Goal: Transaction & Acquisition: Purchase product/service

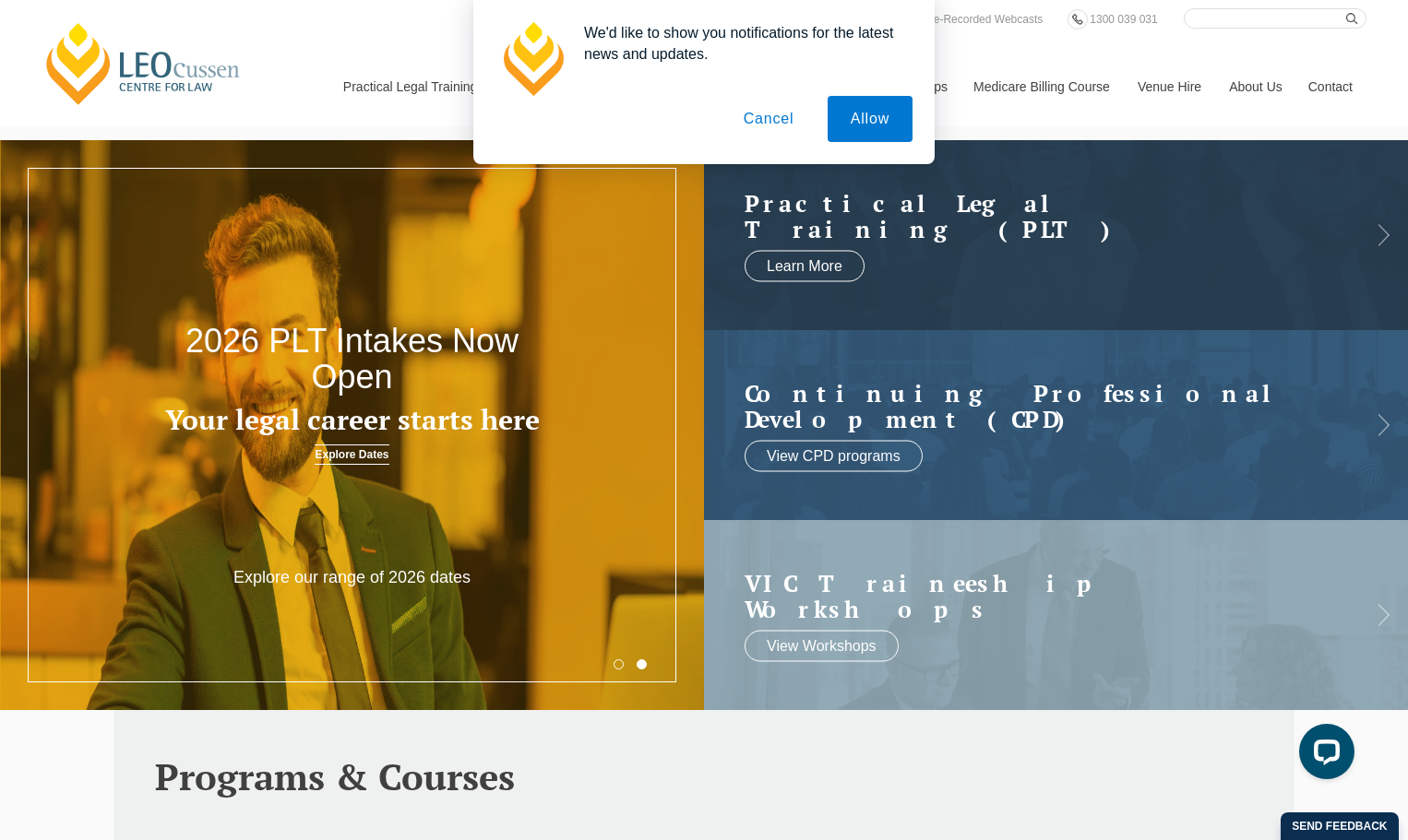
click at [774, 124] on button "Cancel" at bounding box center [768, 119] width 97 height 46
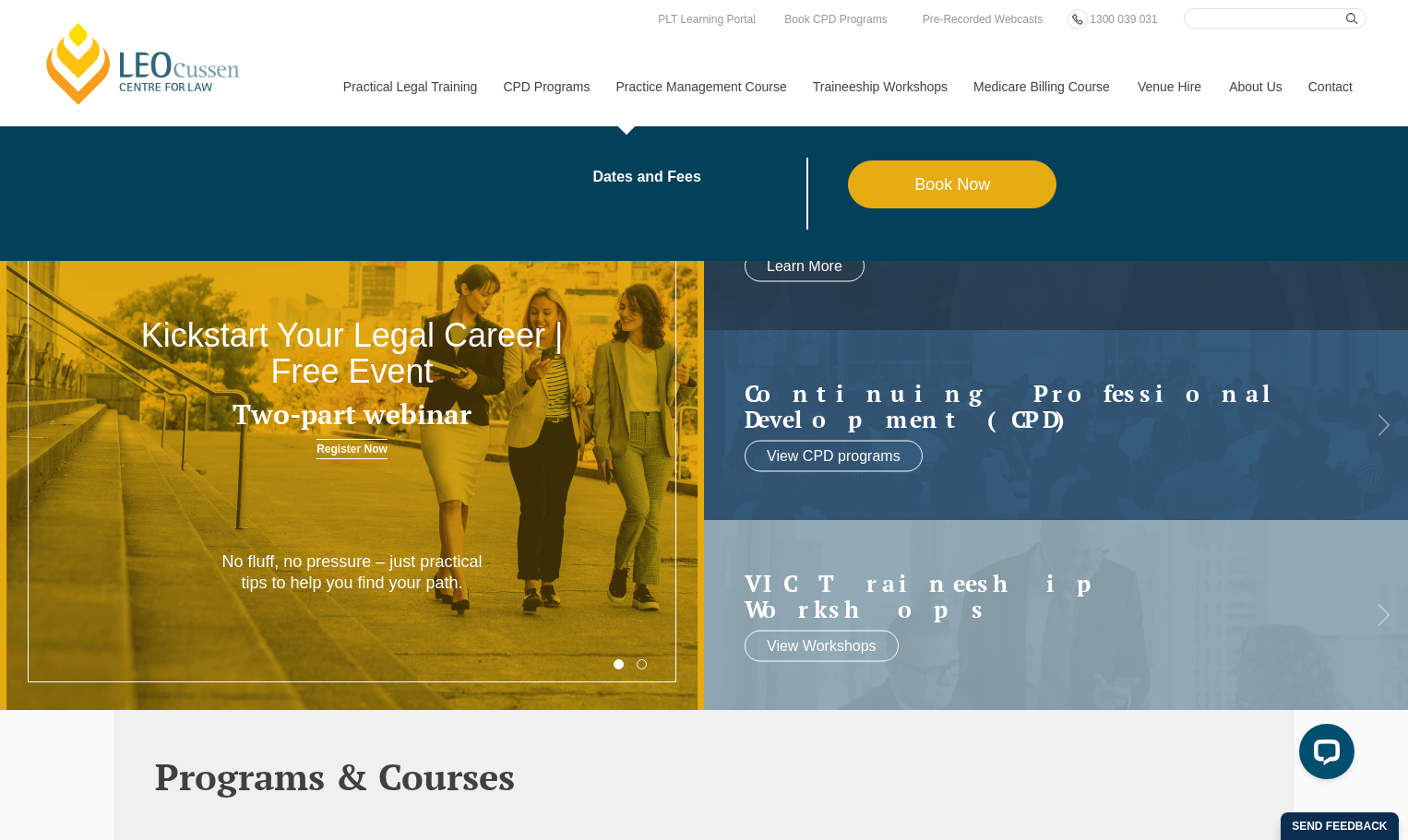
click at [941, 186] on link "Book Now" at bounding box center [952, 185] width 210 height 48
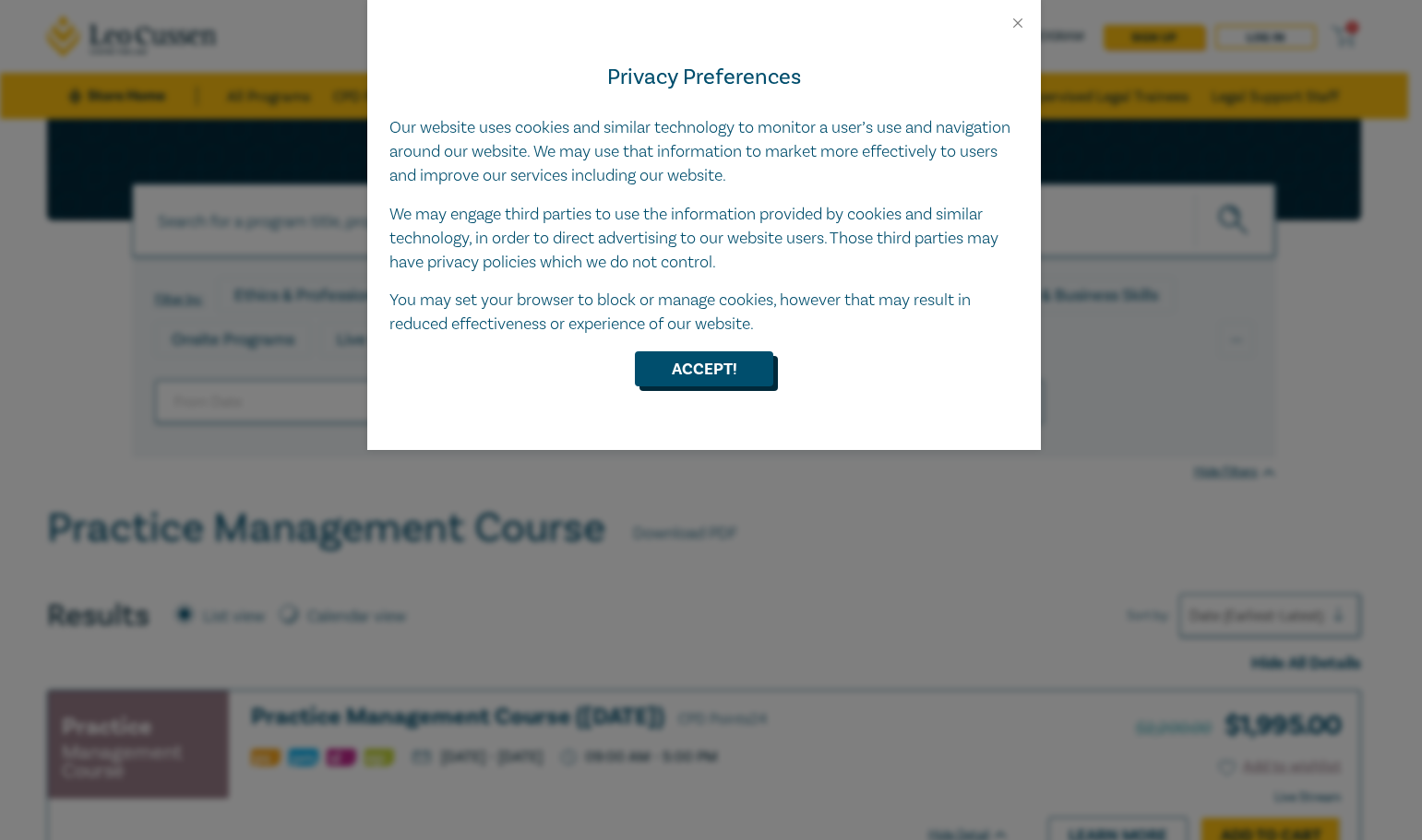
click at [718, 362] on button "Accept!" at bounding box center [704, 369] width 138 height 35
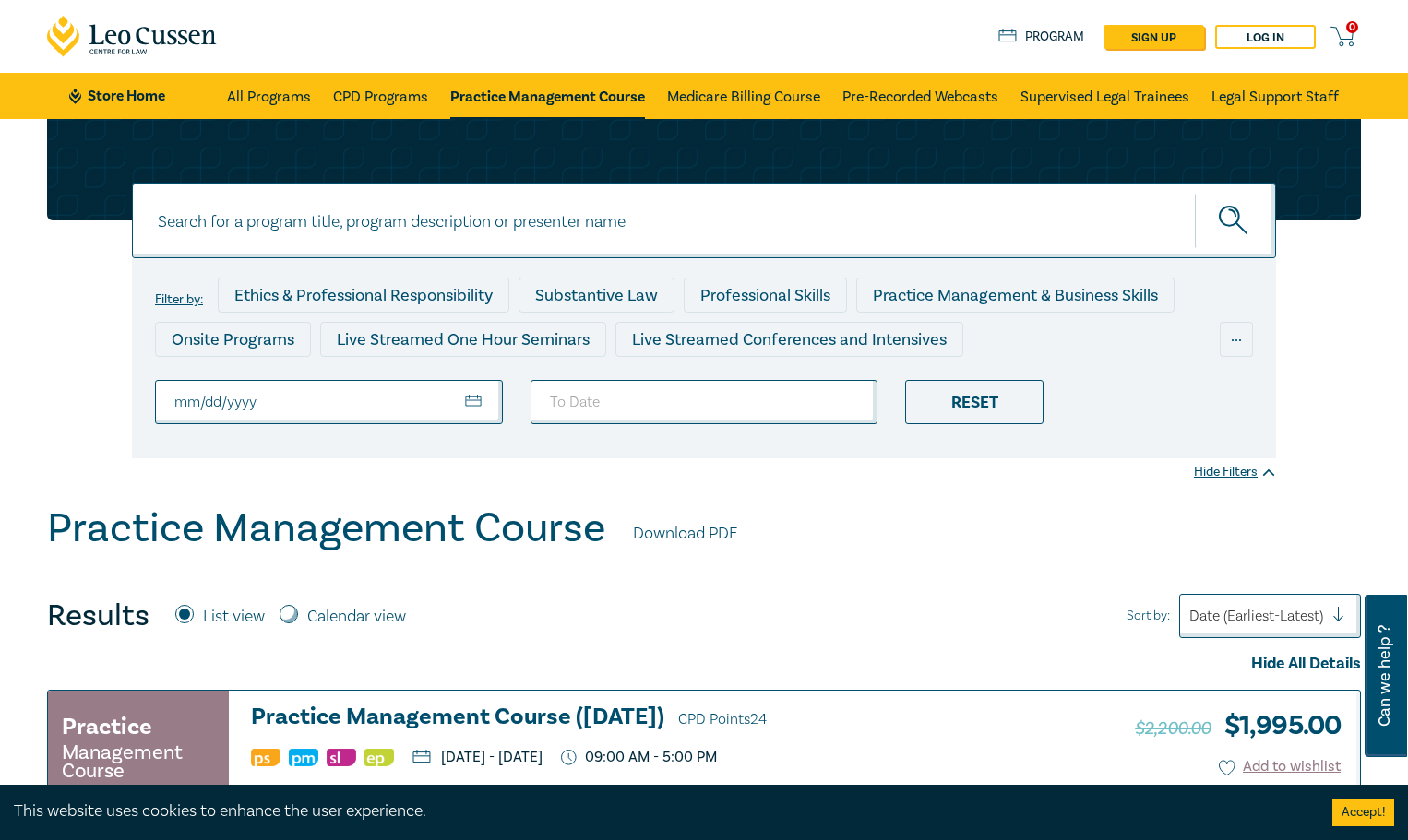
click at [469, 406] on input "From Date" at bounding box center [329, 402] width 348 height 44
type input "2025-09-09"
click at [987, 406] on div "Reset" at bounding box center [974, 402] width 138 height 44
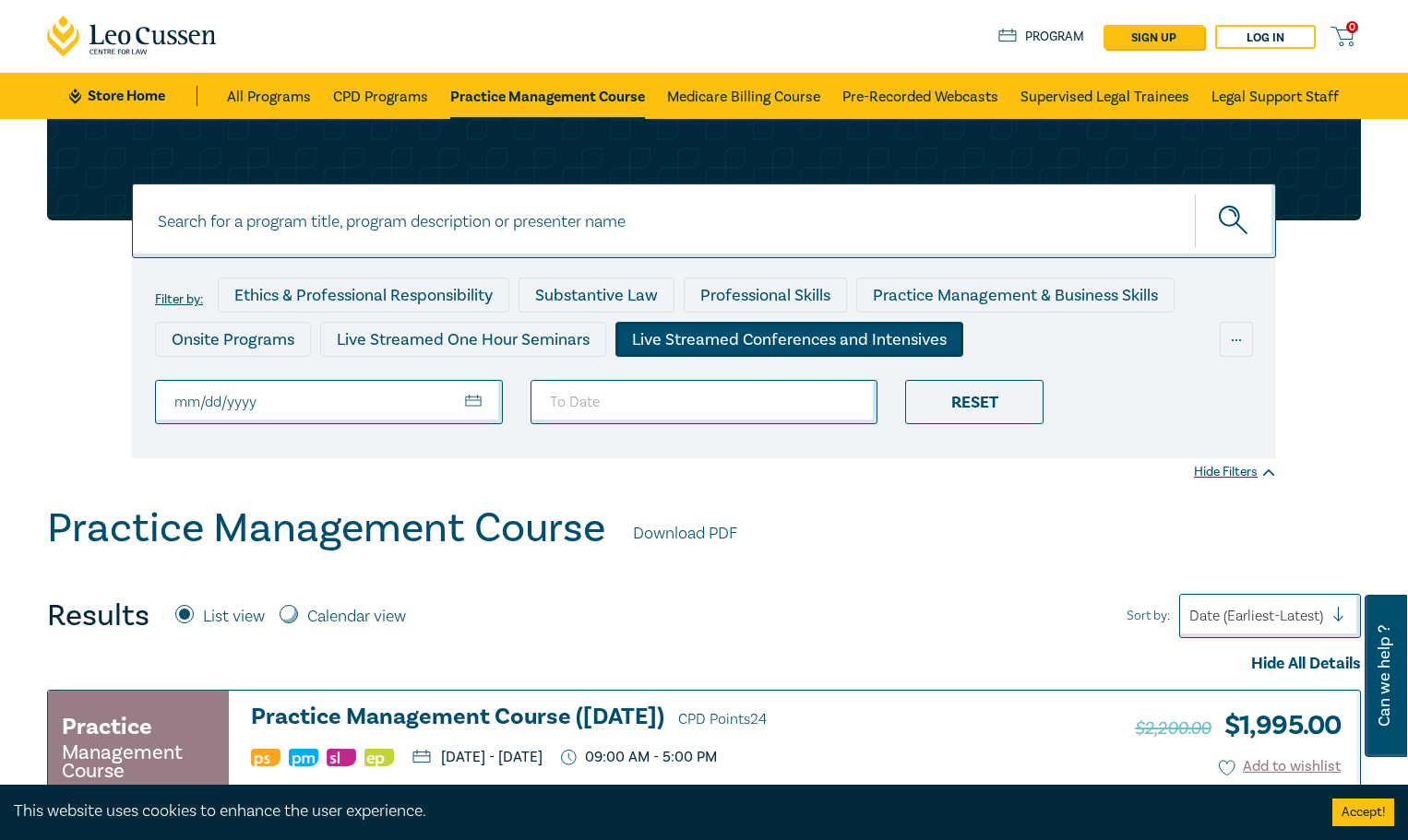
click at [700, 342] on div "Live Streamed Conferences and Intensives" at bounding box center [788, 339] width 348 height 35
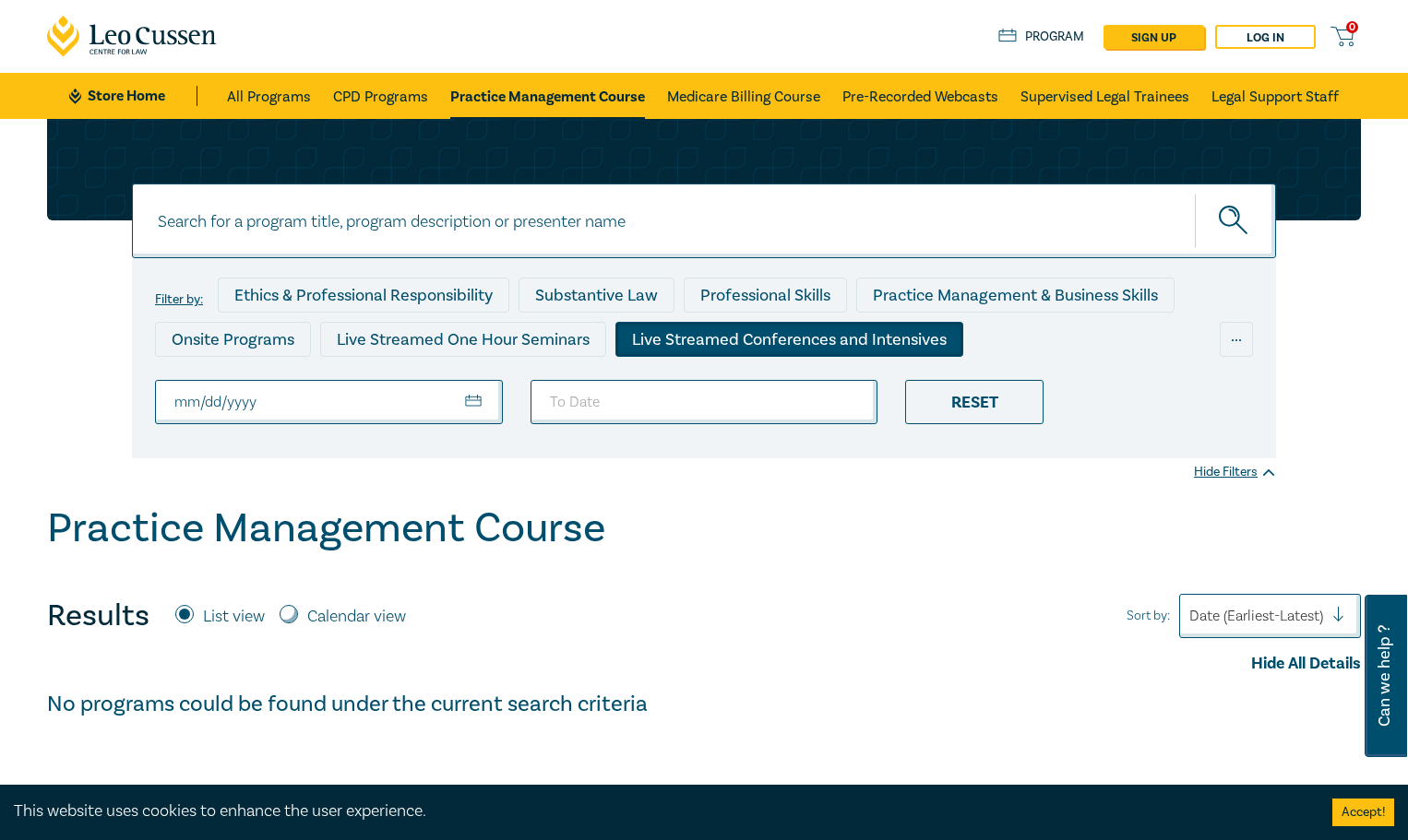
click at [199, 238] on input at bounding box center [704, 221] width 1144 height 75
click at [1194, 193] on button "submit" at bounding box center [1235, 220] width 81 height 57
drag, startPoint x: 163, startPoint y: 212, endPoint x: 97, endPoint y: 203, distance: 66.6
click at [97, 203] on div "PROBATE PROBATE PROBATE Filter by: Ethics & Professional Responsibility Substan…" at bounding box center [704, 288] width 1336 height 339
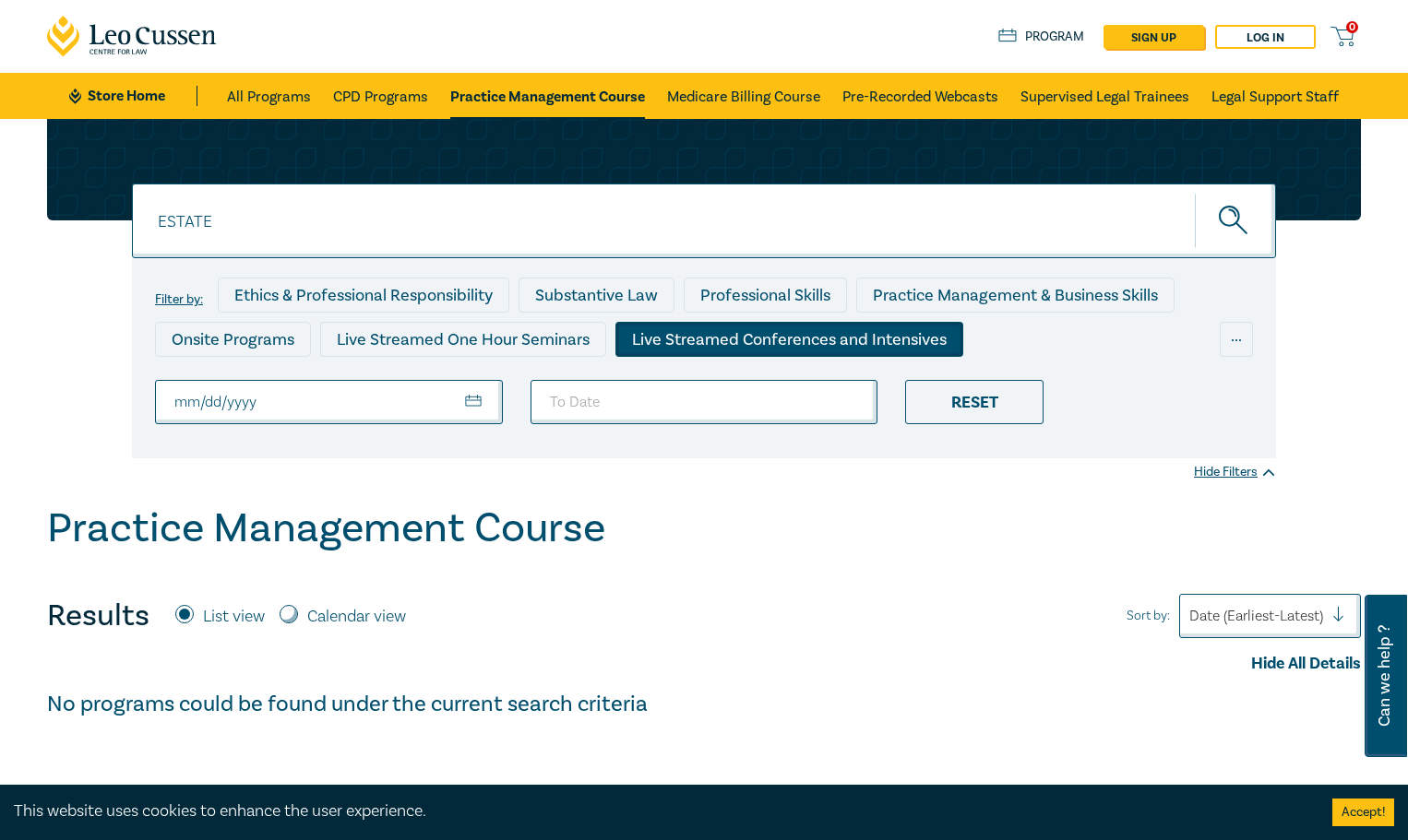
type input "ESTATE"
click at [1194, 193] on button "submit" at bounding box center [1235, 220] width 81 height 57
click at [1229, 94] on link "Legal Support Staff" at bounding box center [1275, 96] width 127 height 46
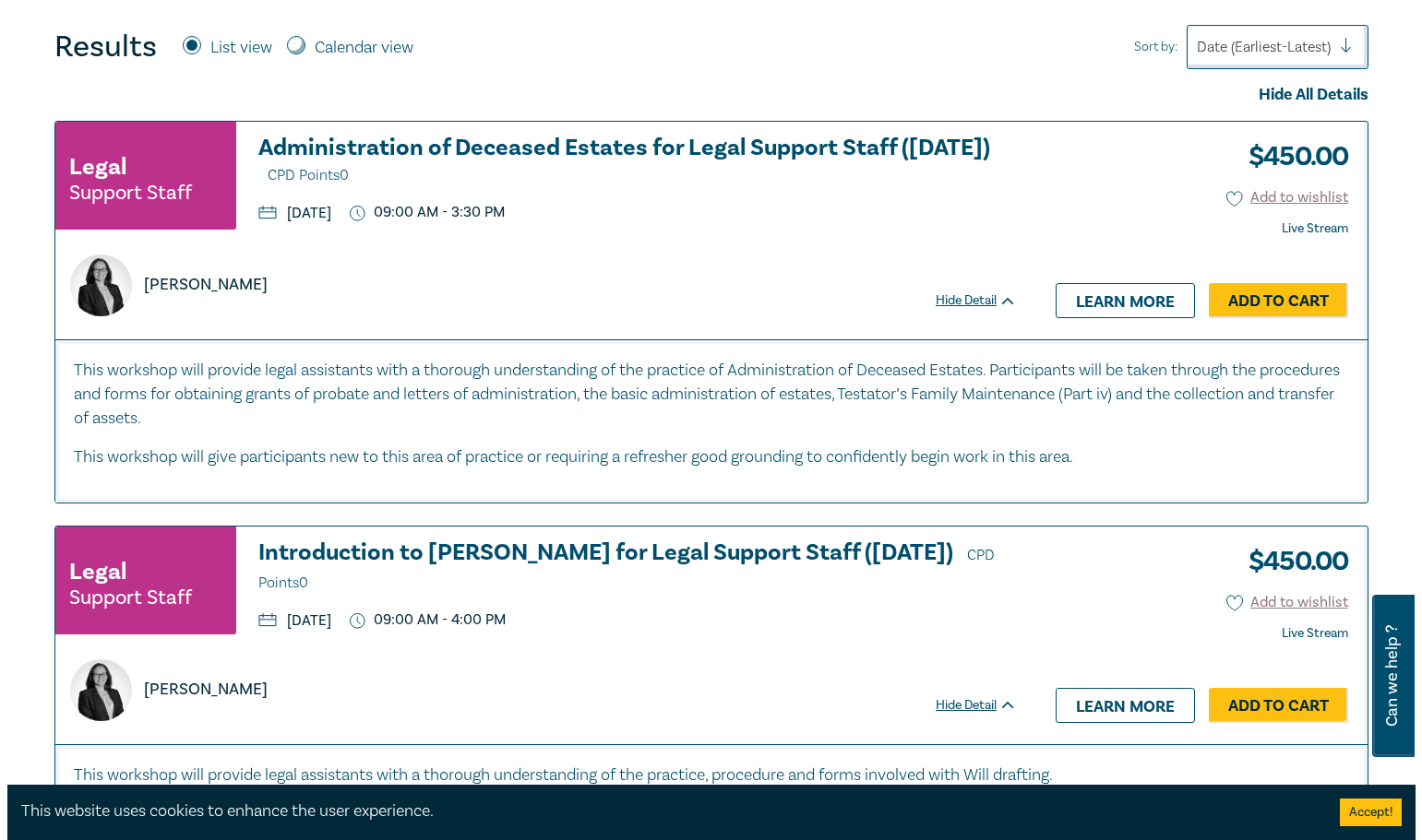
scroll to position [462, 0]
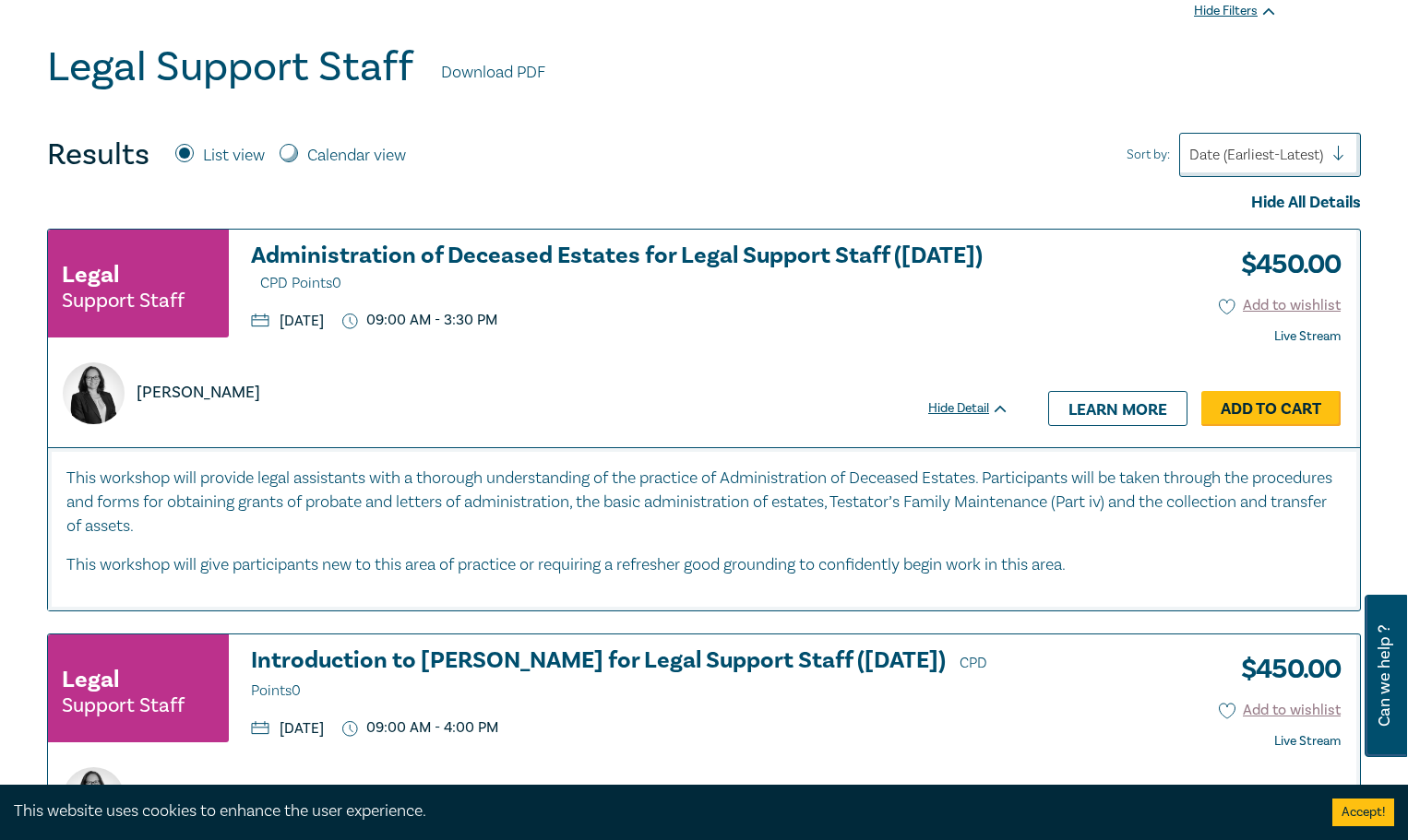
click at [1260, 413] on link "Add to Cart" at bounding box center [1270, 408] width 139 height 35
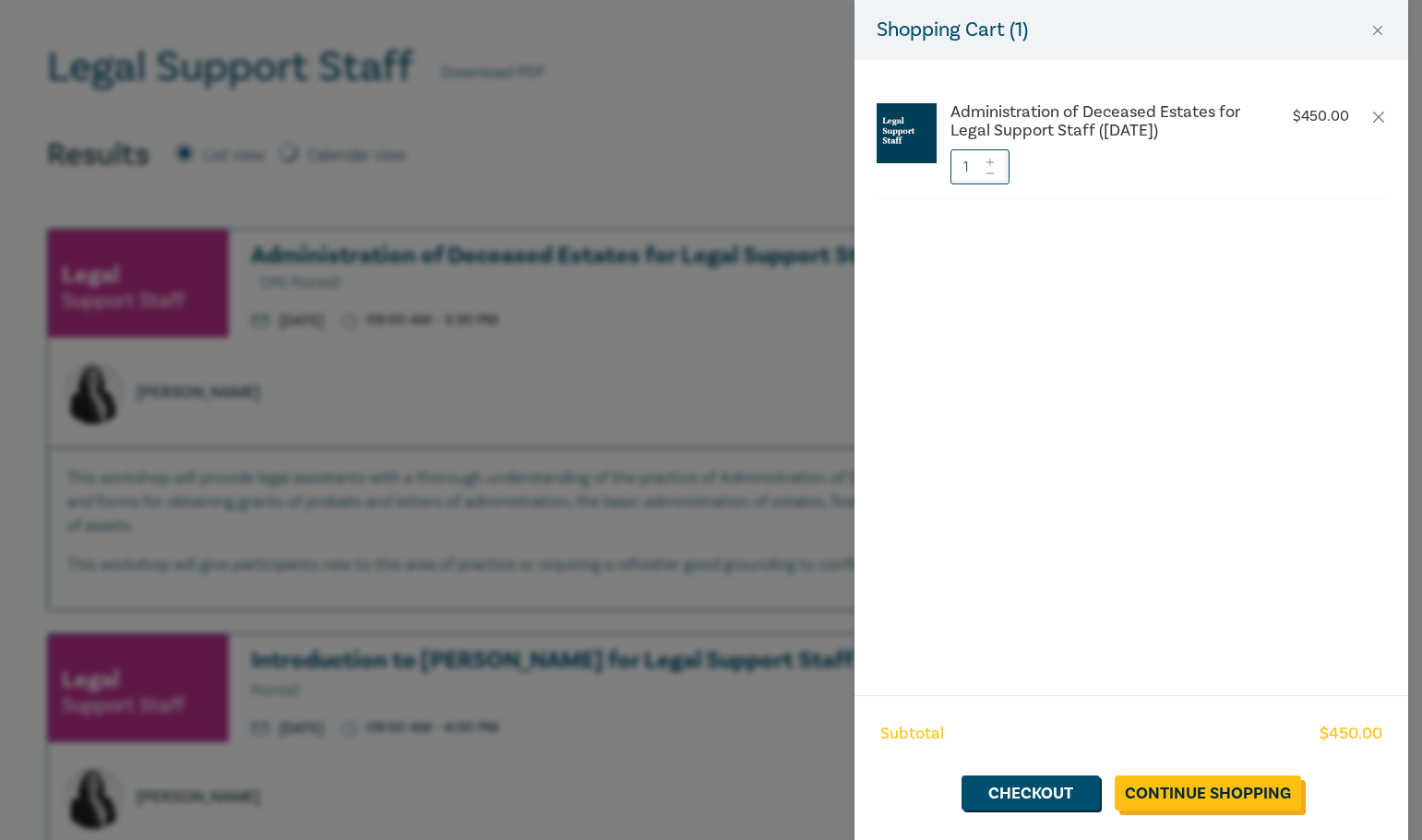
click at [1206, 794] on link "Continue Shopping" at bounding box center [1207, 793] width 187 height 35
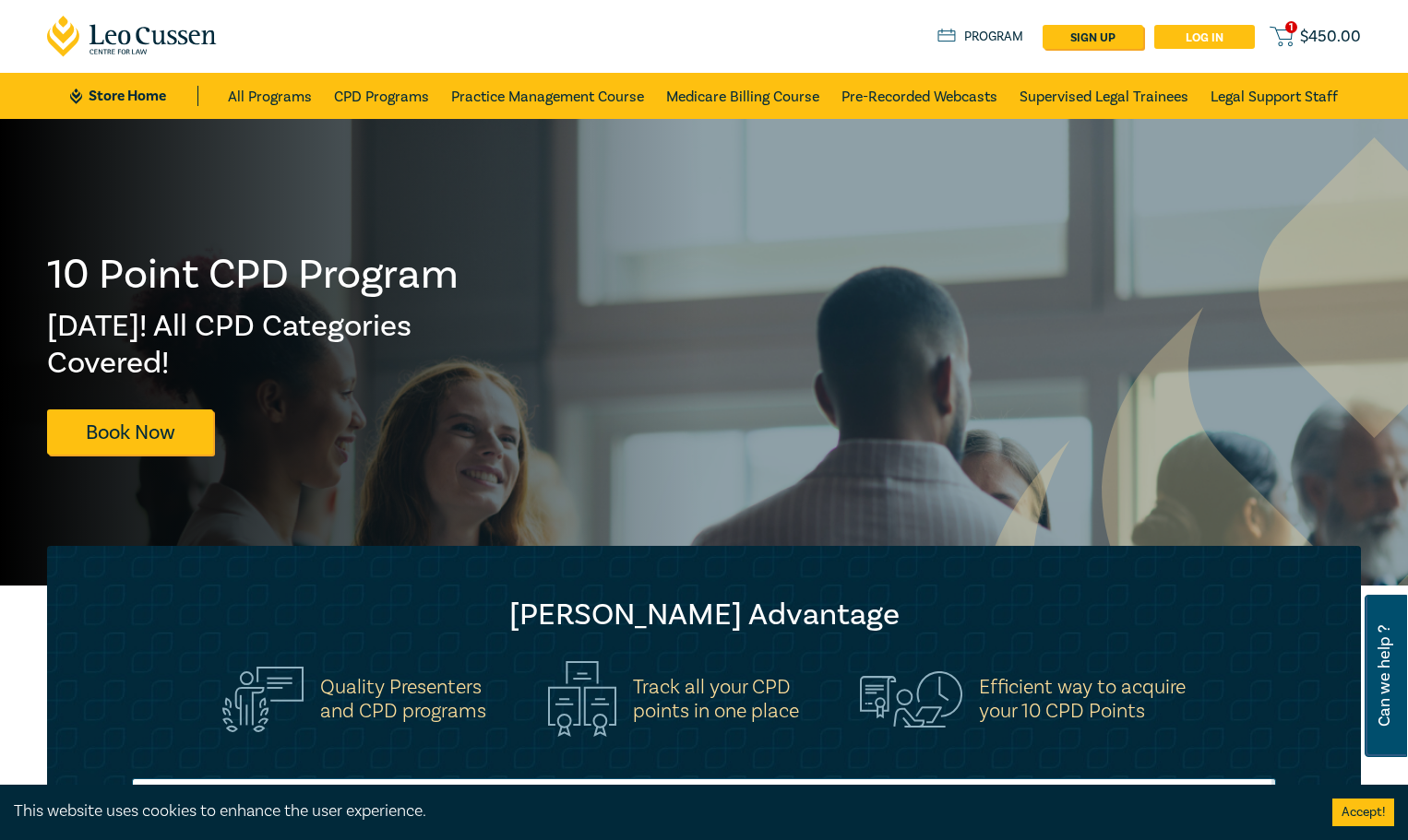
click at [1205, 39] on link "Log in" at bounding box center [1204, 36] width 101 height 24
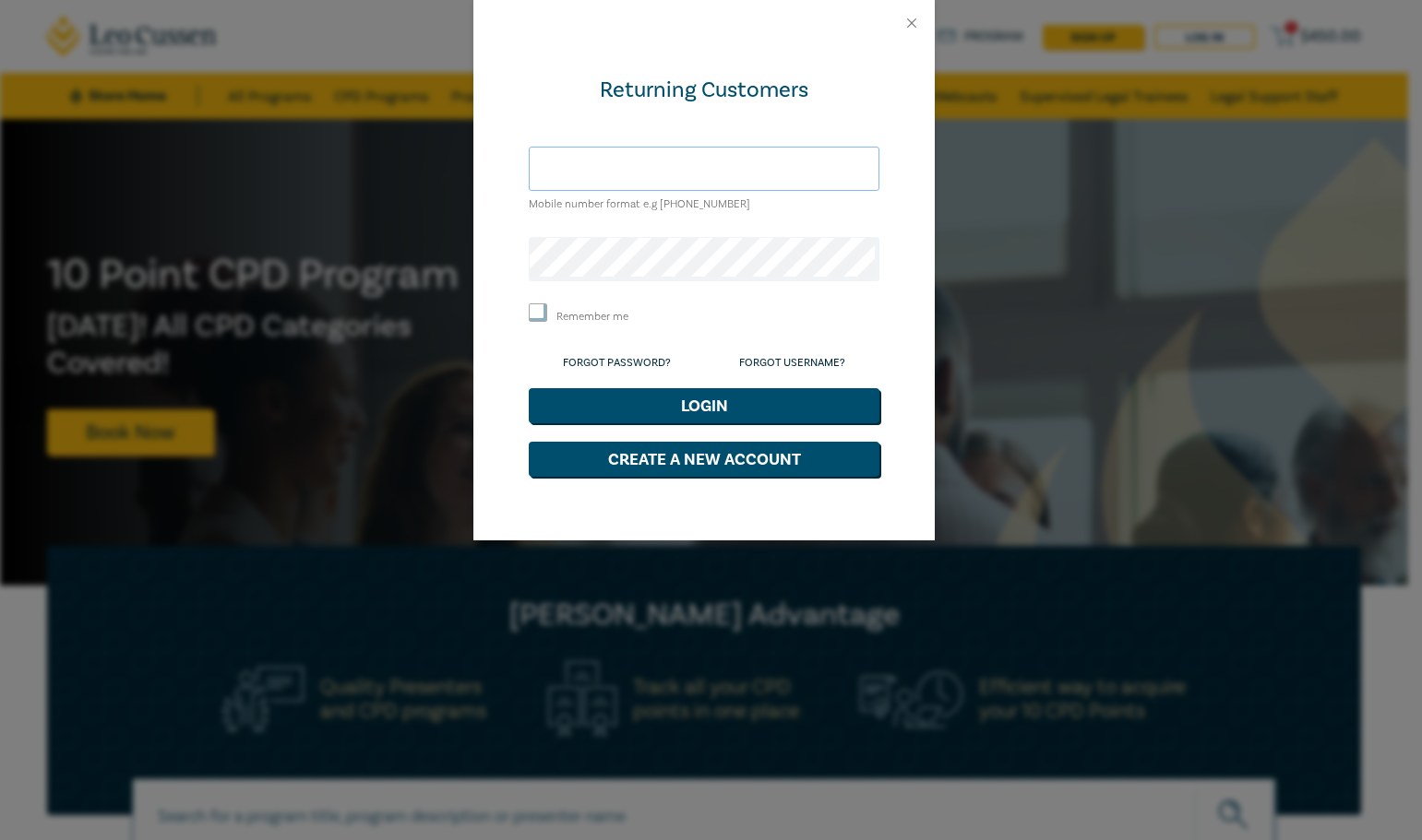
click at [654, 166] on input "text" at bounding box center [704, 169] width 351 height 44
type input "A"
type input "accounts@mgrsolicitors.com.au"
click at [529, 388] on button "Login" at bounding box center [704, 405] width 351 height 35
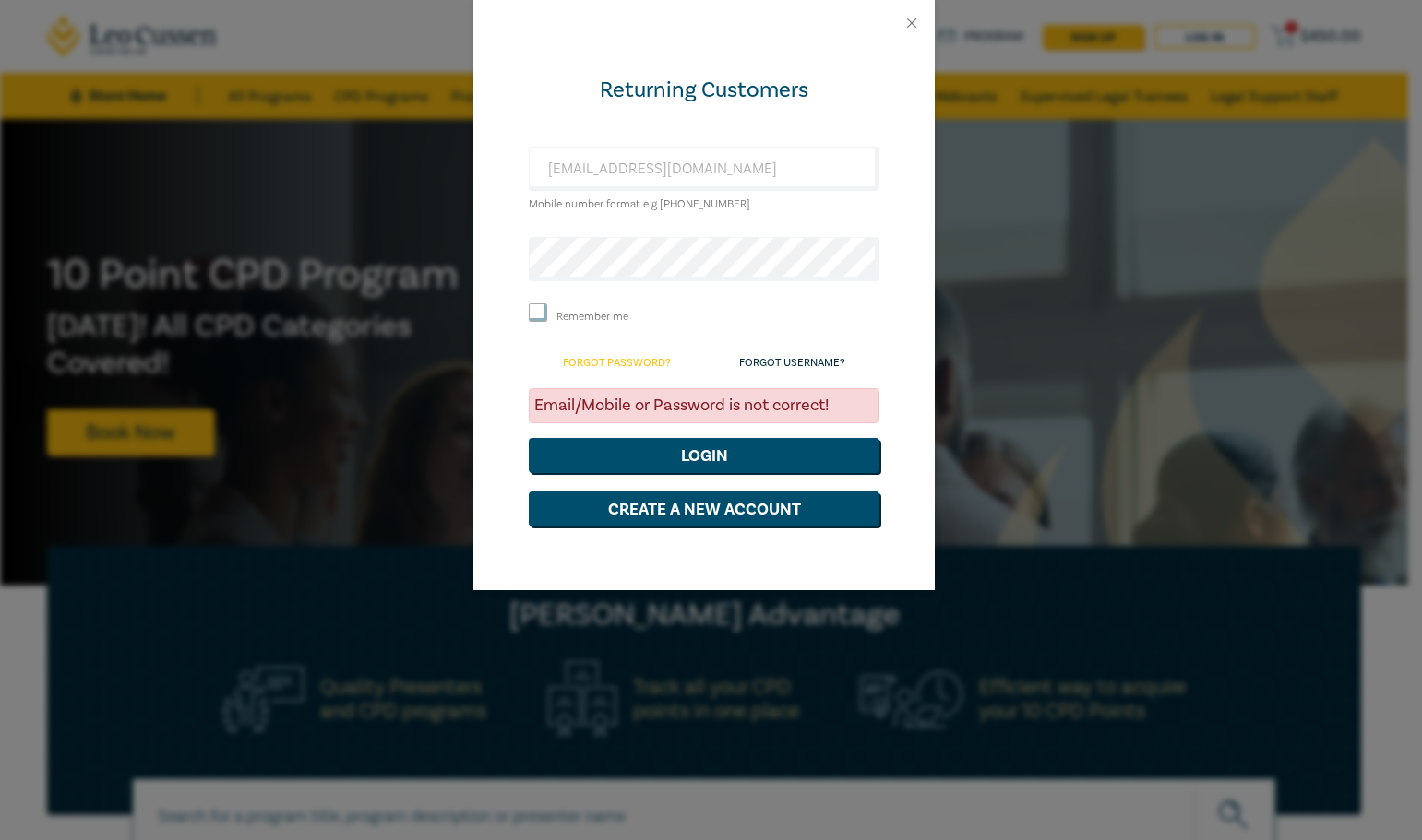
click at [605, 362] on link "Forgot Password?" at bounding box center [616, 363] width 108 height 13
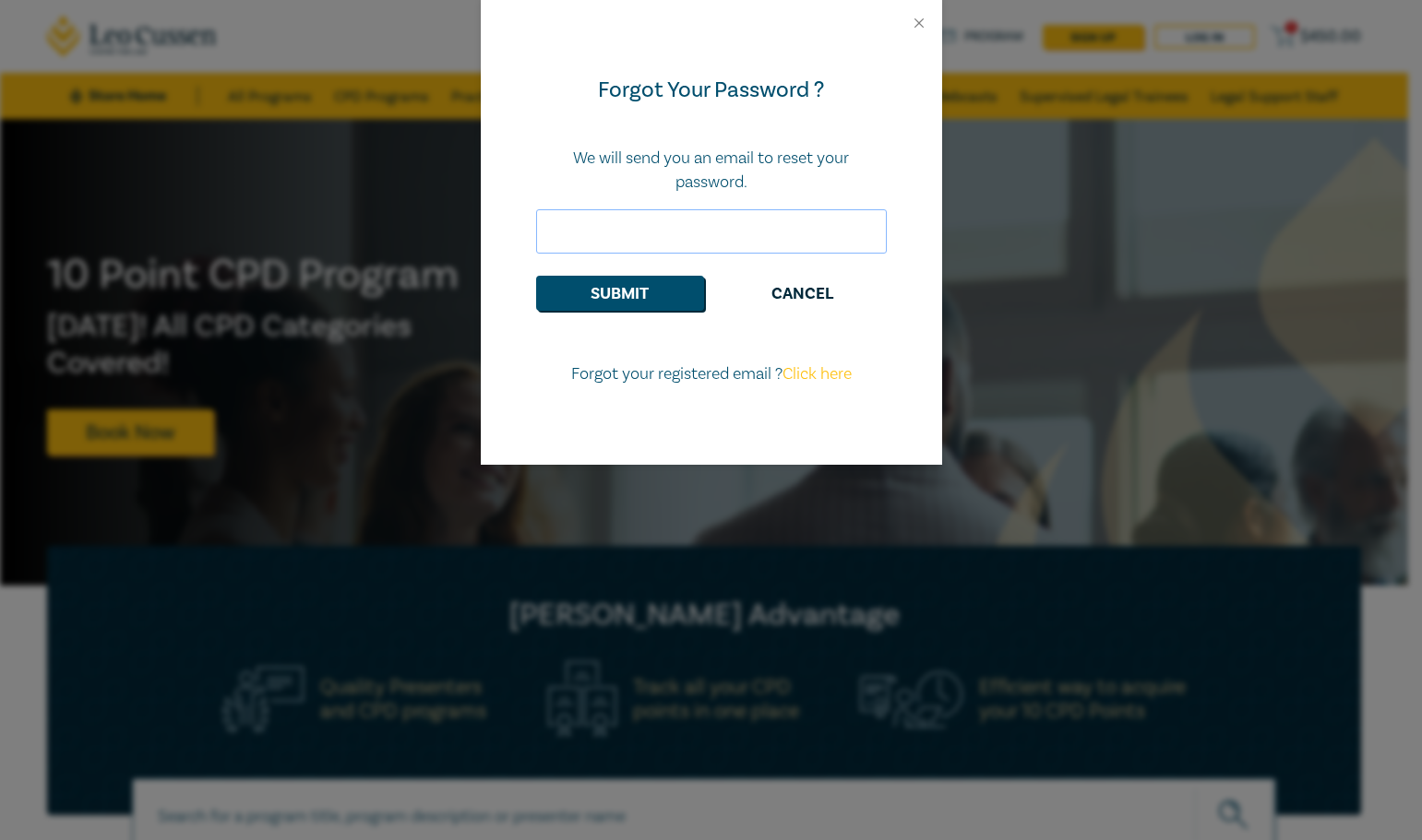
click at [646, 228] on input "email" at bounding box center [712, 232] width 351 height 44
click at [617, 296] on button "Submit" at bounding box center [620, 293] width 168 height 35
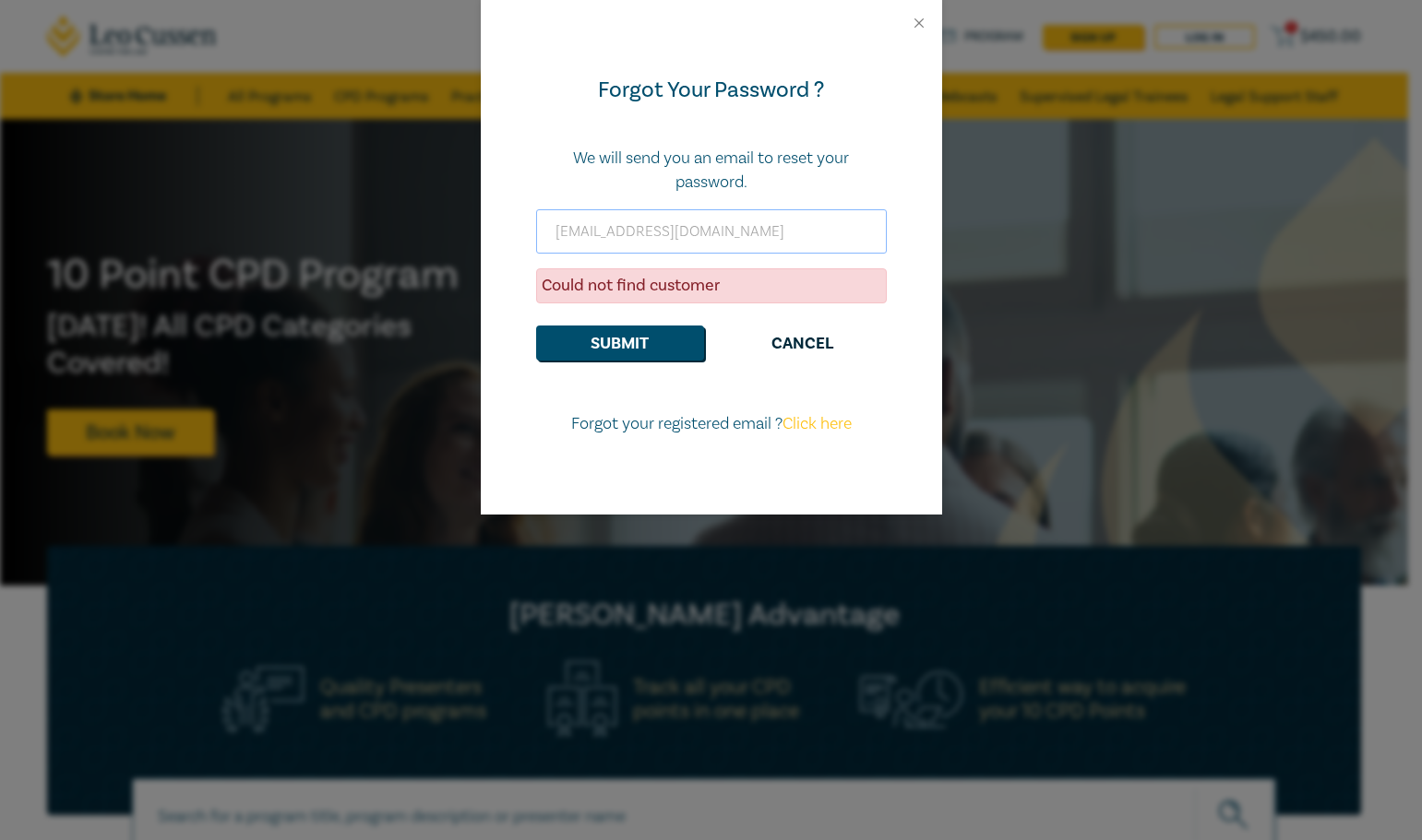
drag, startPoint x: 612, startPoint y: 233, endPoint x: 547, endPoint y: 233, distance: 65.0
click at [547, 233] on input "accounts@mgrsolicitors.com.au" at bounding box center [712, 232] width 351 height 44
type input "tess@mgrsolicitors.com.au"
click at [615, 345] on button "Submit" at bounding box center [620, 343] width 168 height 35
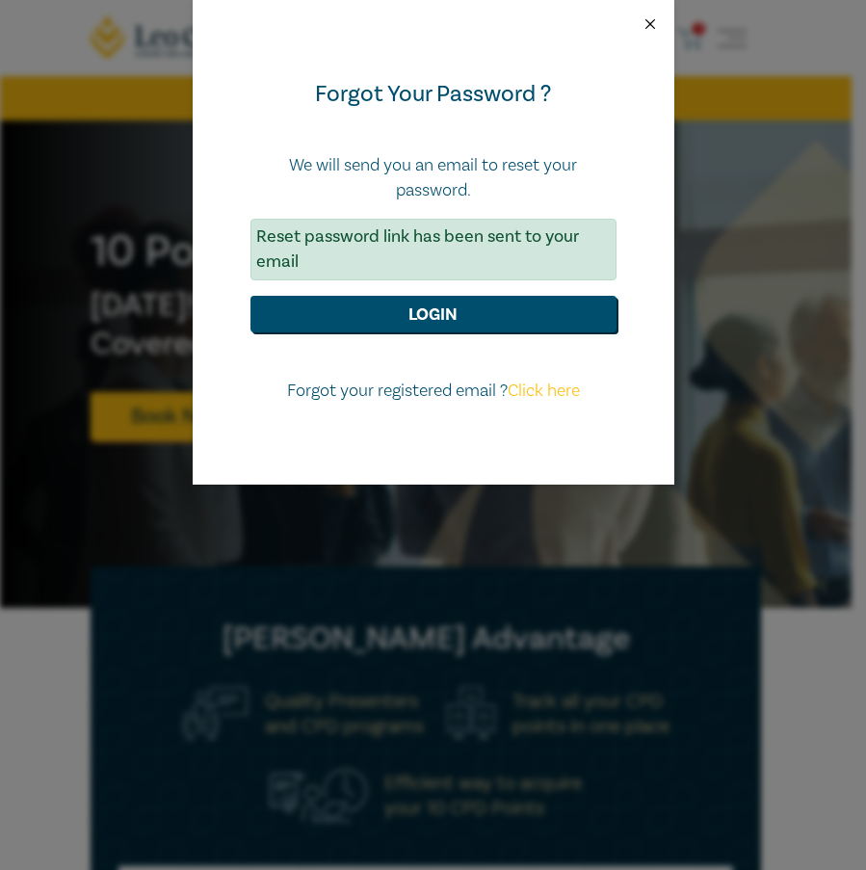
drag, startPoint x: 647, startPoint y: 21, endPoint x: 672, endPoint y: 4, distance: 30.5
click at [647, 20] on button "Close" at bounding box center [649, 23] width 17 height 17
